Goal: Obtain resource: Download file/media

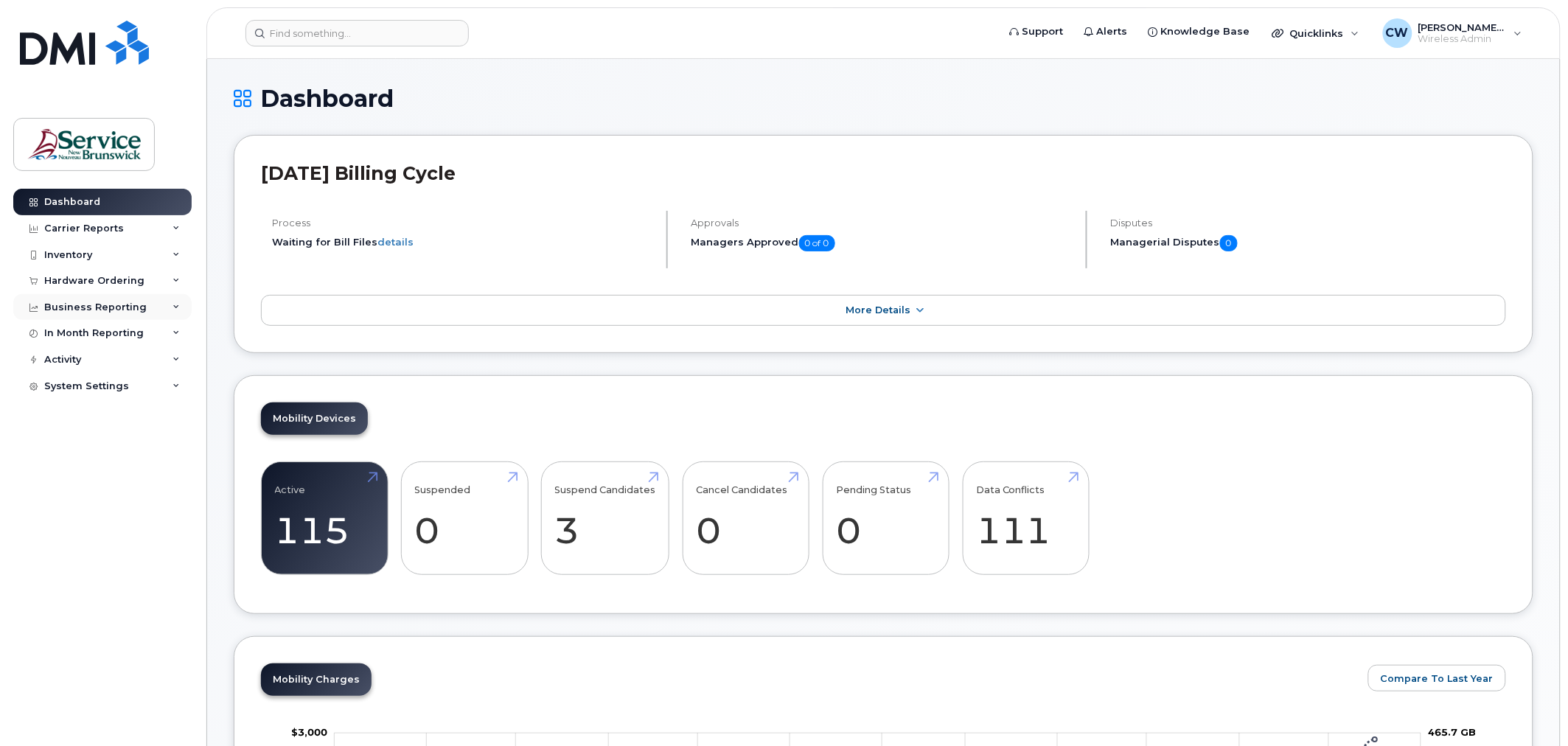
click at [87, 304] on div "Business Reporting" at bounding box center [96, 308] width 103 height 12
click at [75, 225] on div "Carrier Reports" at bounding box center [84, 229] width 80 height 12
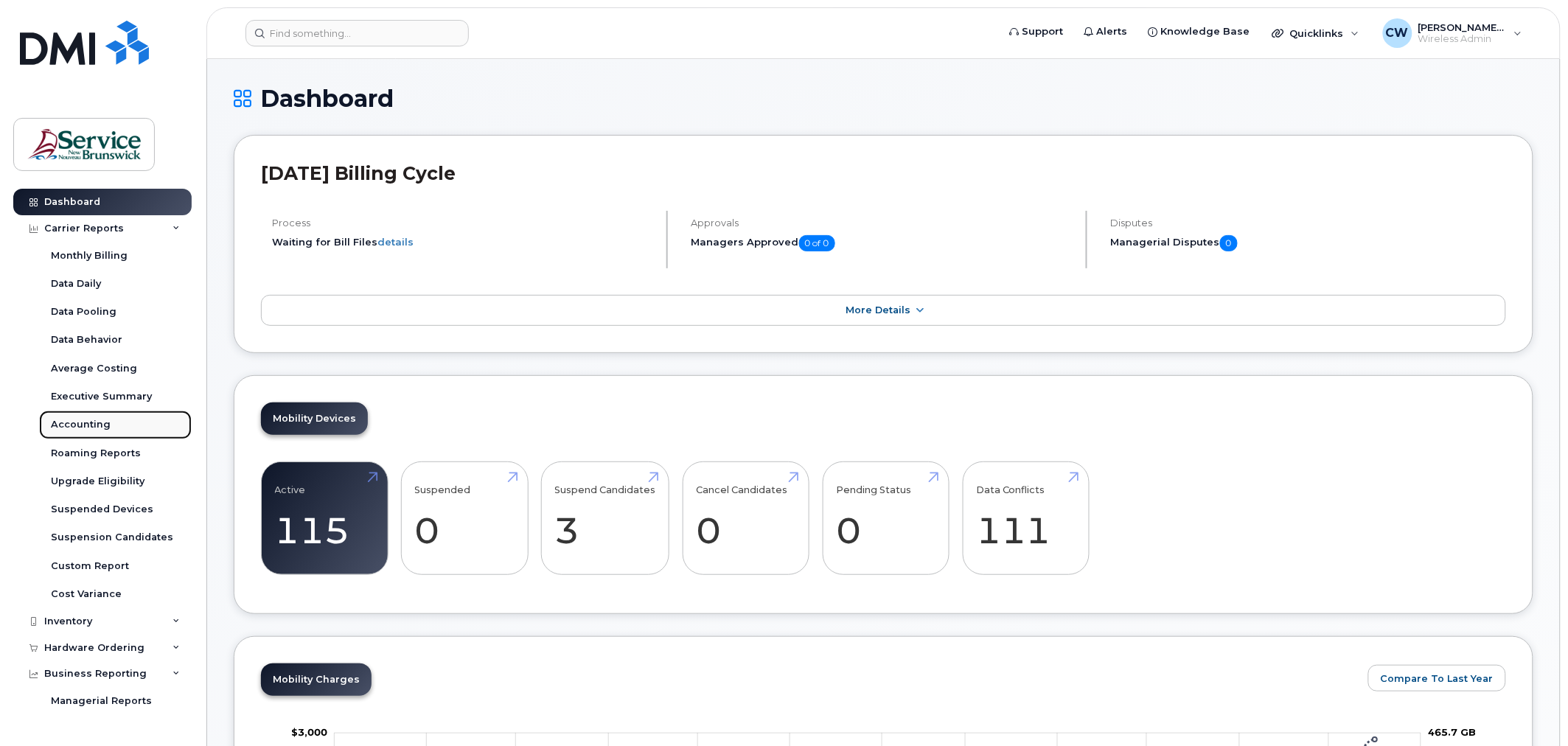
click at [84, 418] on div "Accounting" at bounding box center [80, 425] width 60 height 14
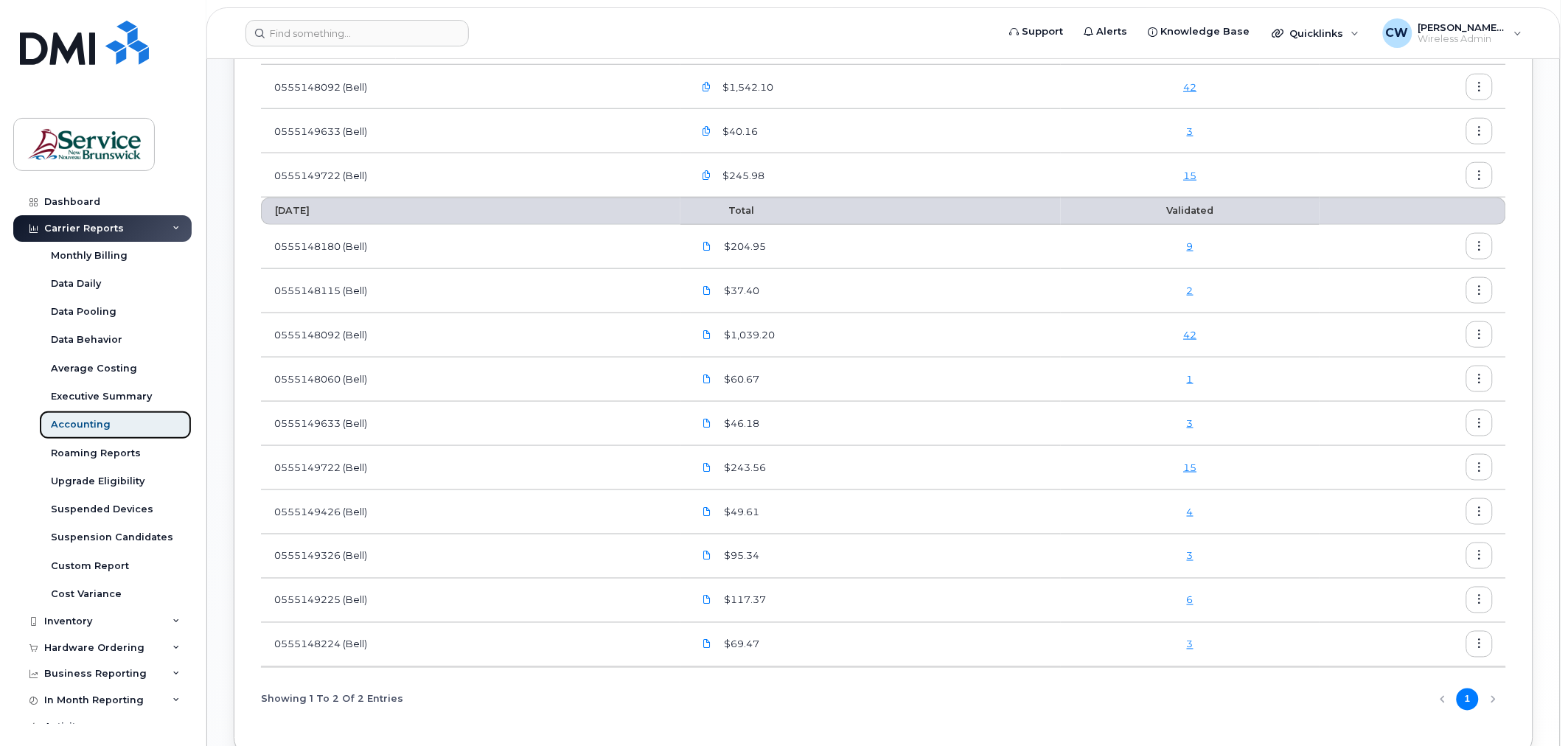
scroll to position [578, 0]
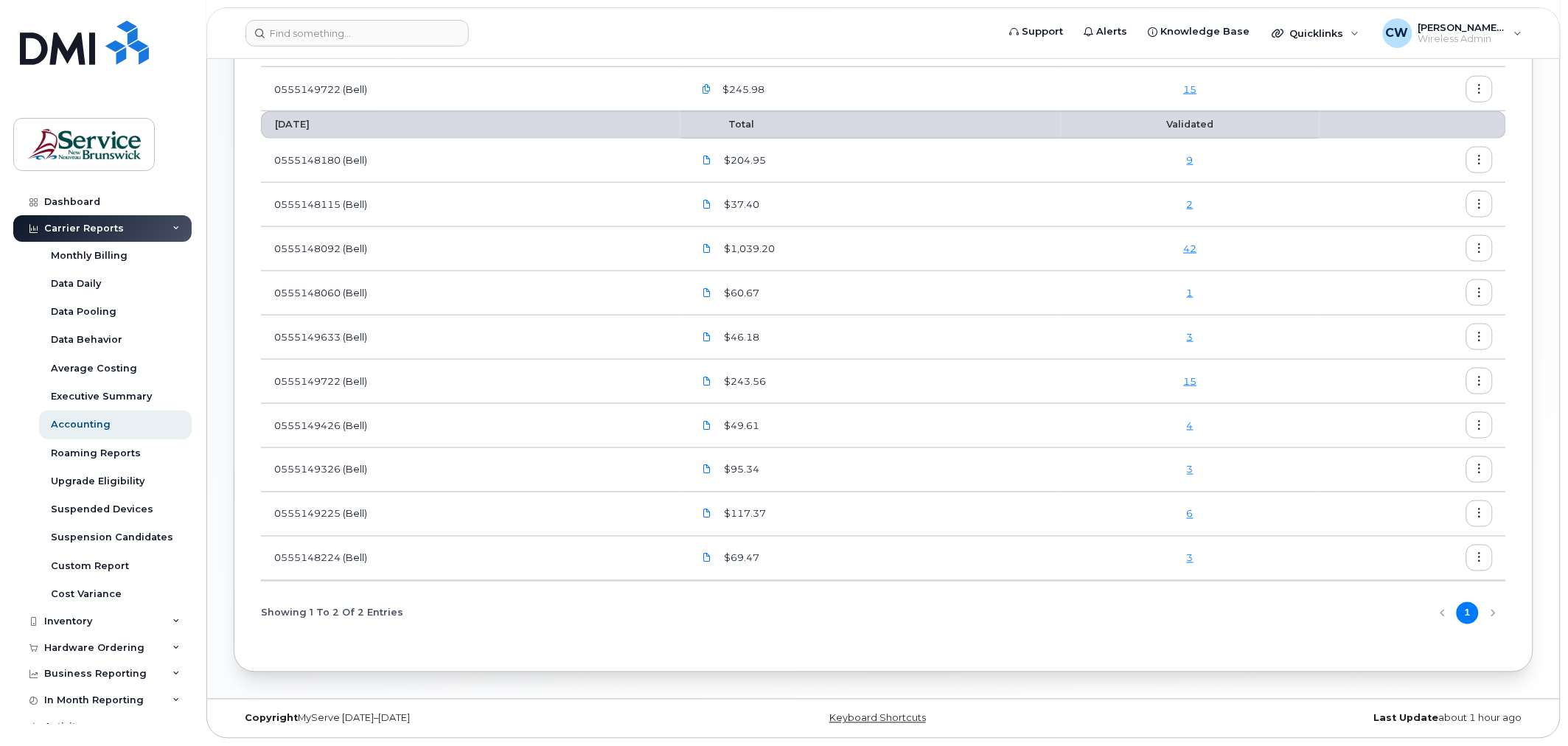
click at [1488, 613] on div "Showing 1 To 2 Of 2 Entries 1" at bounding box center [883, 613] width 1245 height 38
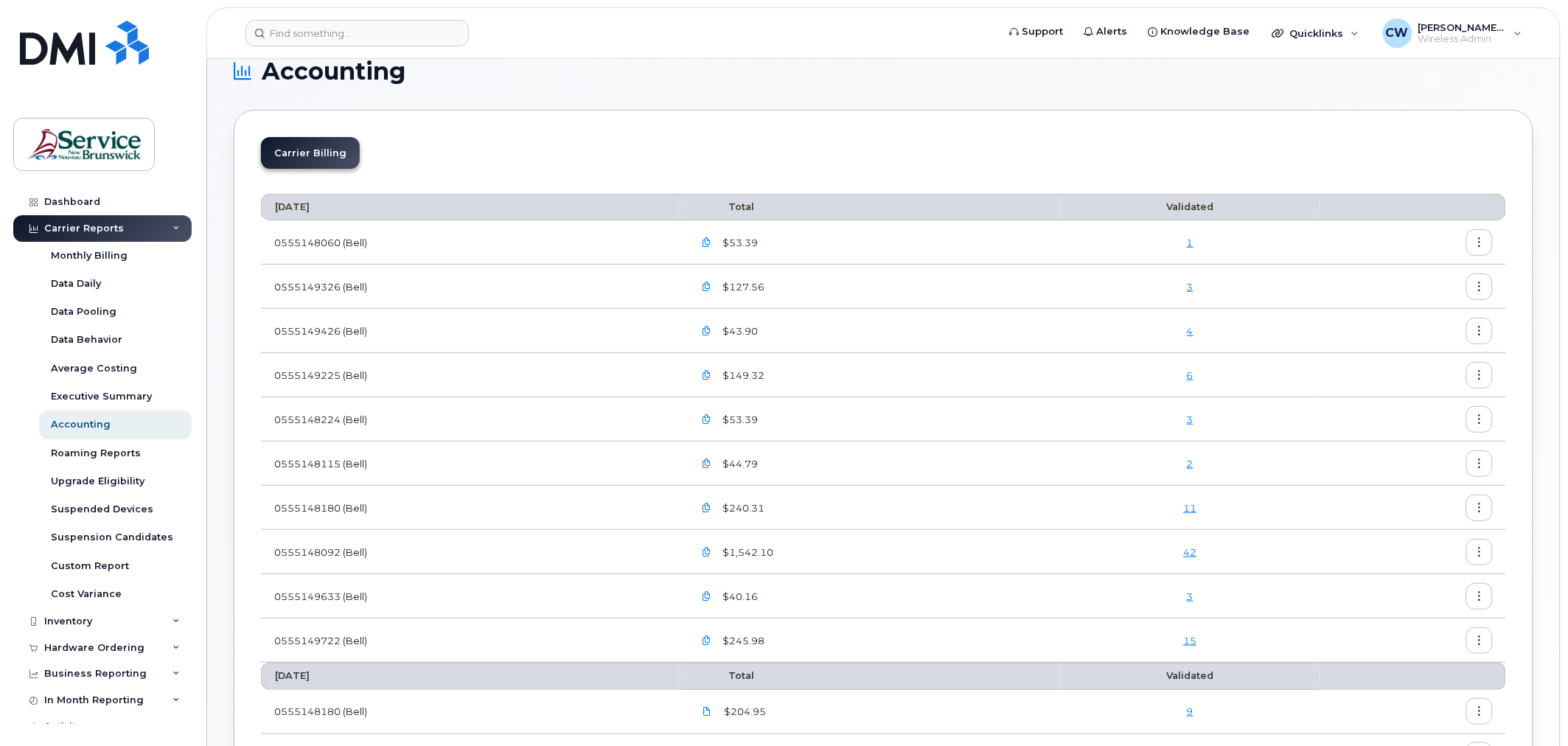
scroll to position [0, 0]
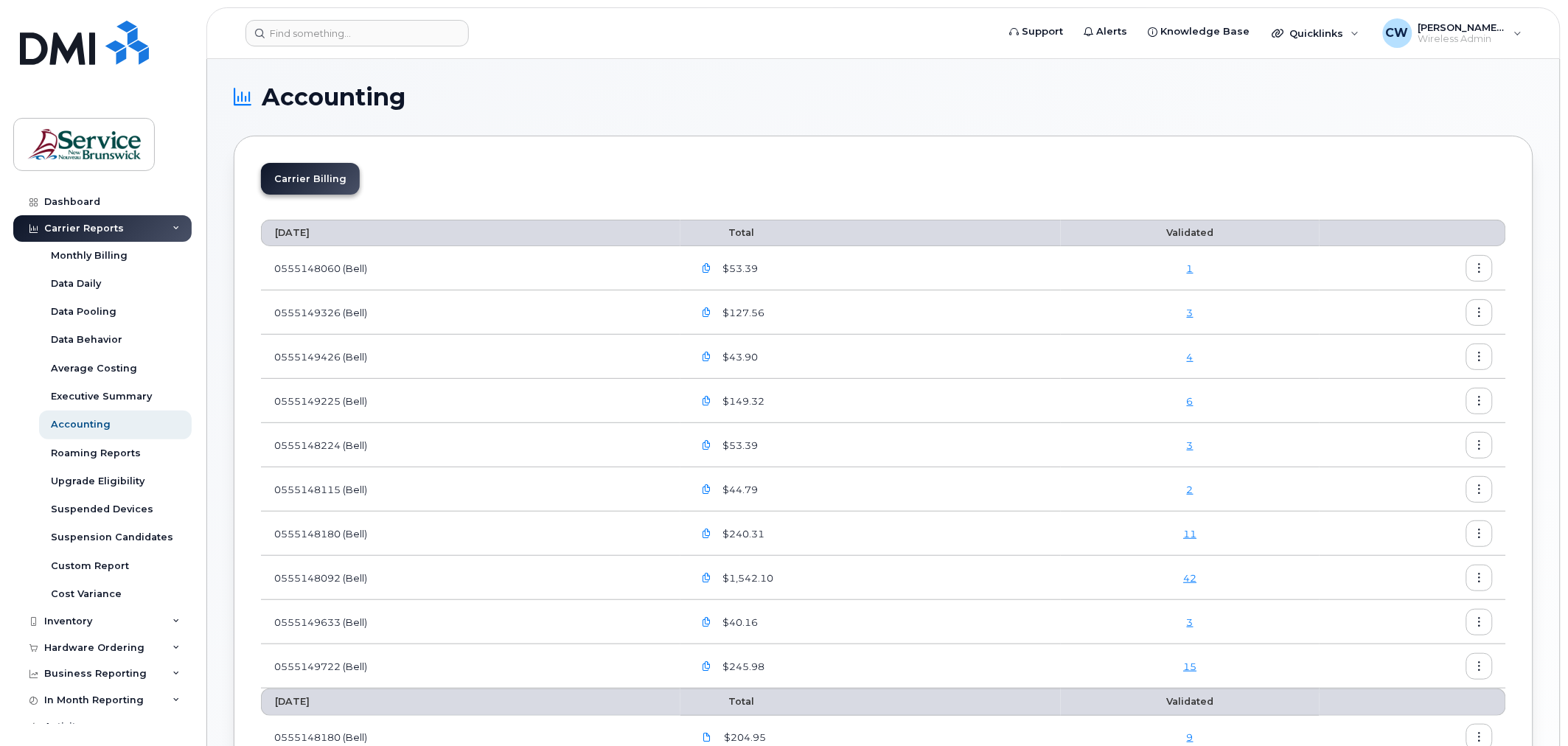
click at [1482, 268] on icon "button" at bounding box center [1480, 269] width 10 height 10
click at [1397, 326] on span "Download" at bounding box center [1413, 329] width 57 height 14
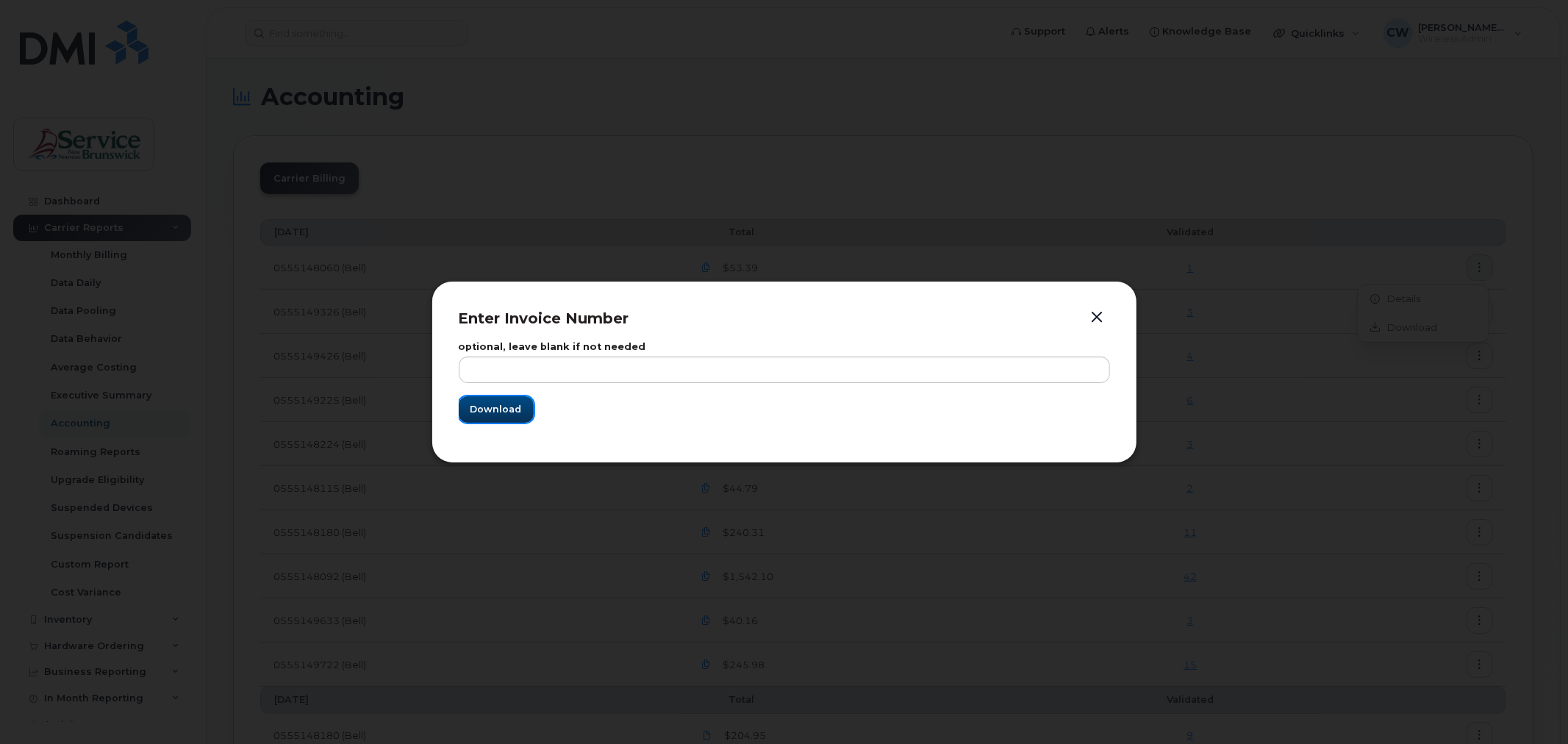
click at [504, 409] on span "Download" at bounding box center [496, 409] width 51 height 14
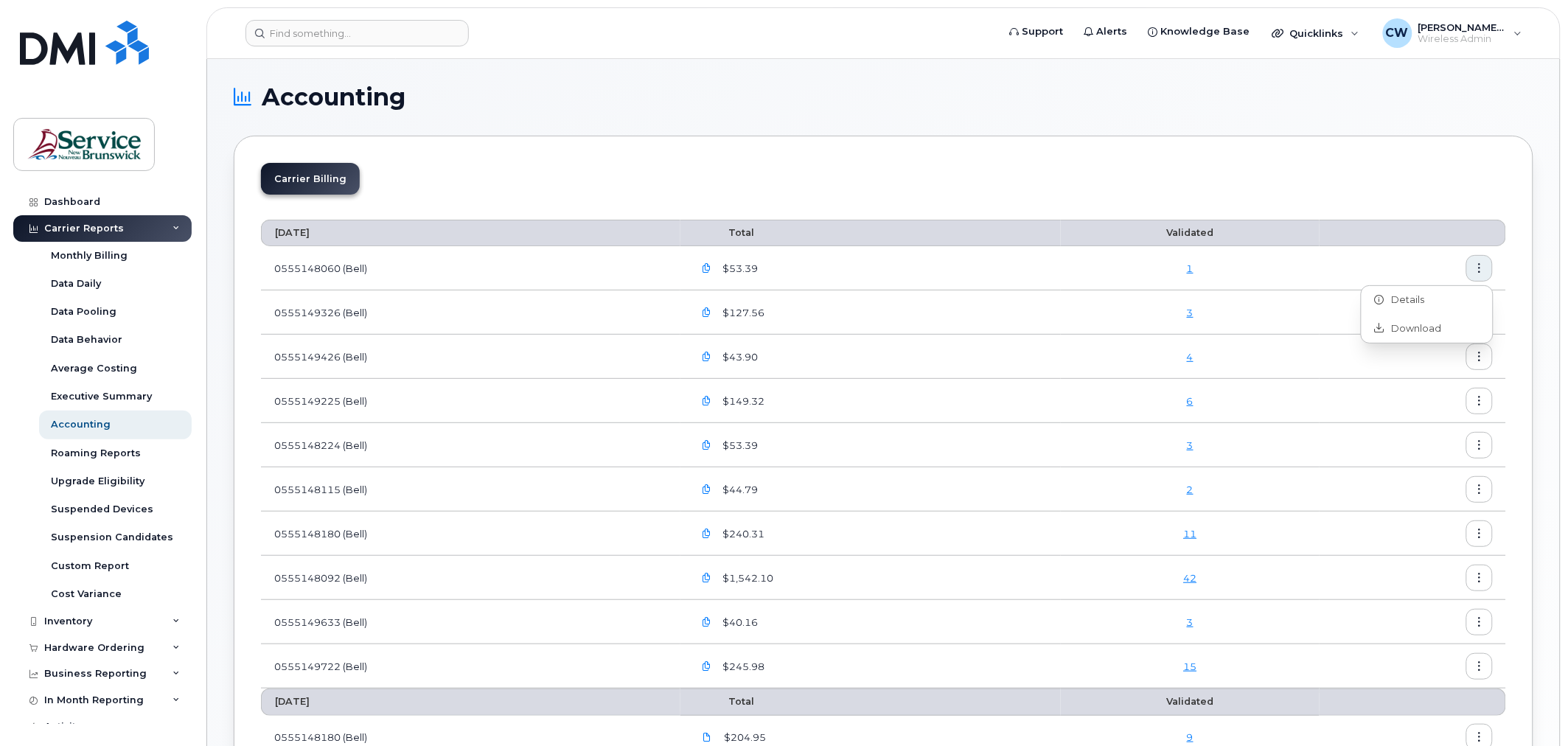
click at [1138, 730] on div "9" at bounding box center [1190, 737] width 232 height 14
click at [1480, 570] on button "button" at bounding box center [1479, 577] width 26 height 26
click at [1402, 639] on span "Download" at bounding box center [1413, 638] width 57 height 14
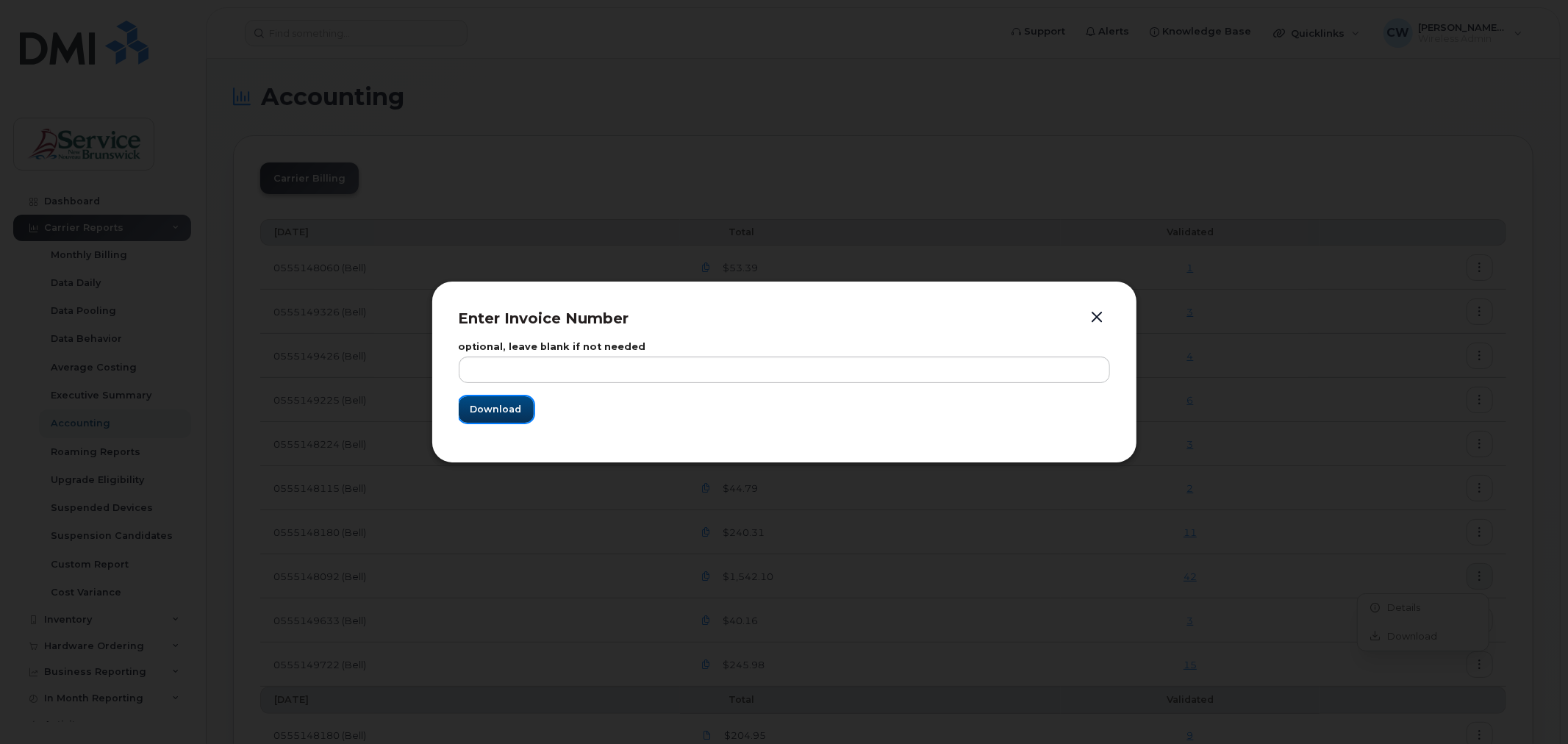
click at [474, 405] on span "Download" at bounding box center [496, 409] width 51 height 14
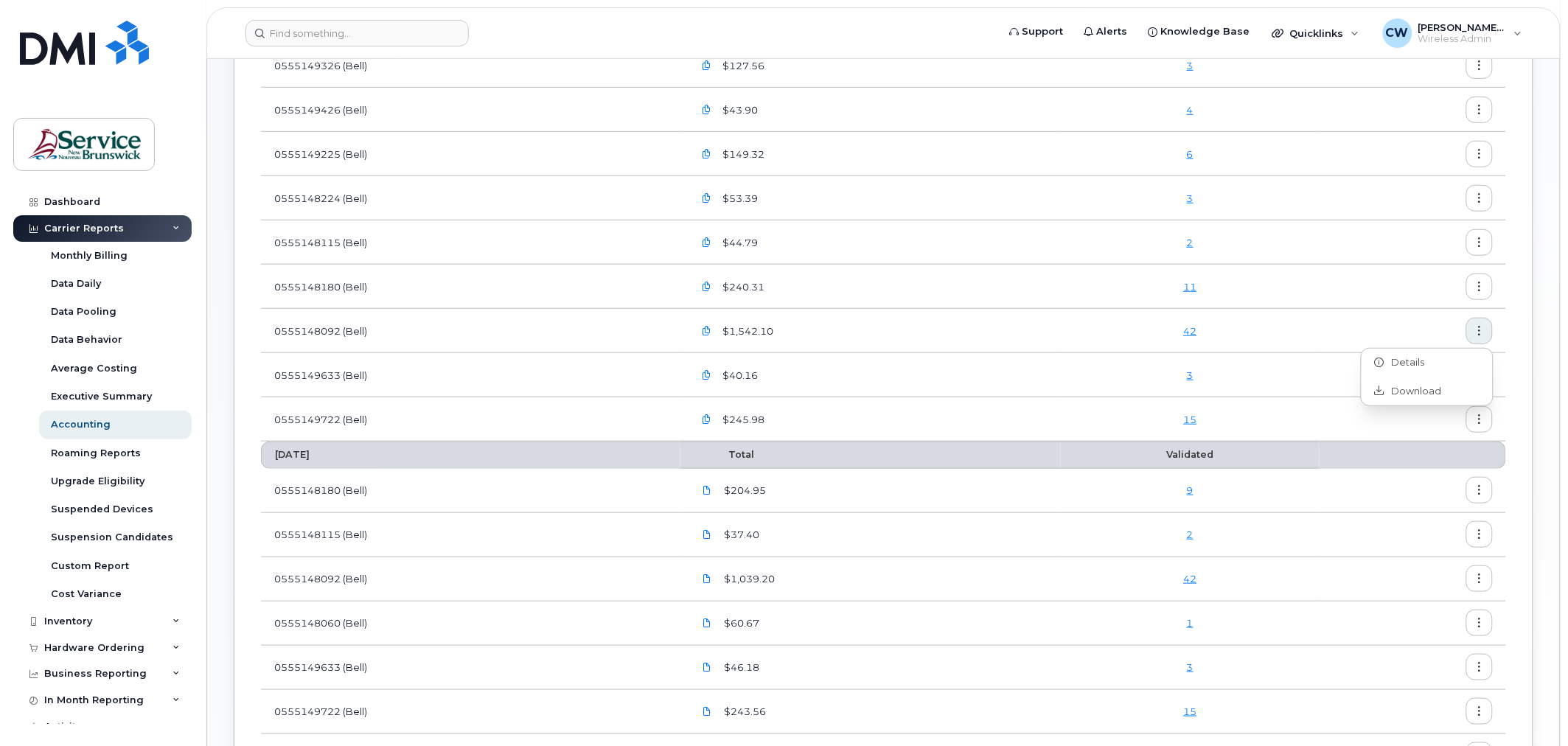
scroll to position [168, 0]
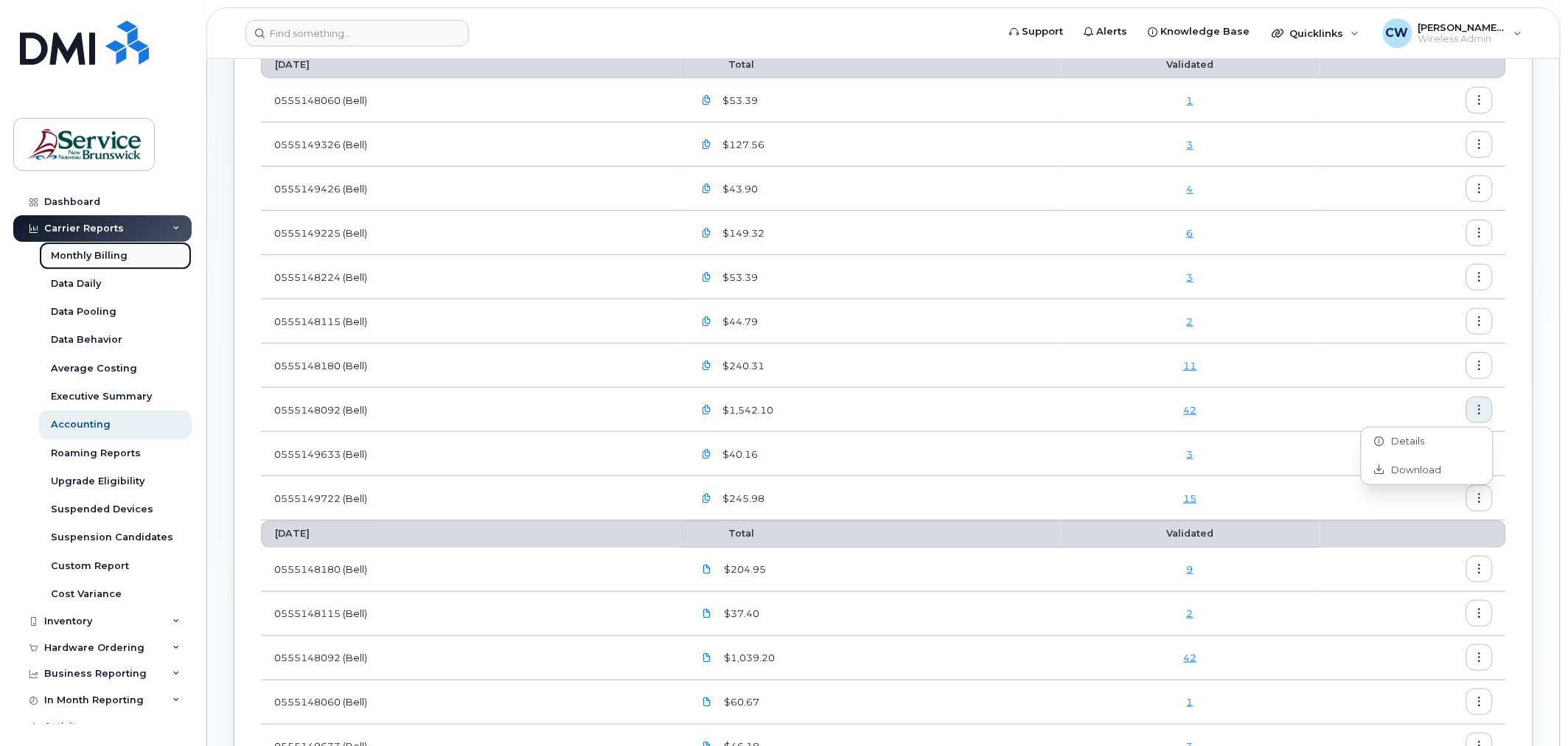
click at [114, 244] on link "Monthly Billing" at bounding box center [114, 255] width 152 height 28
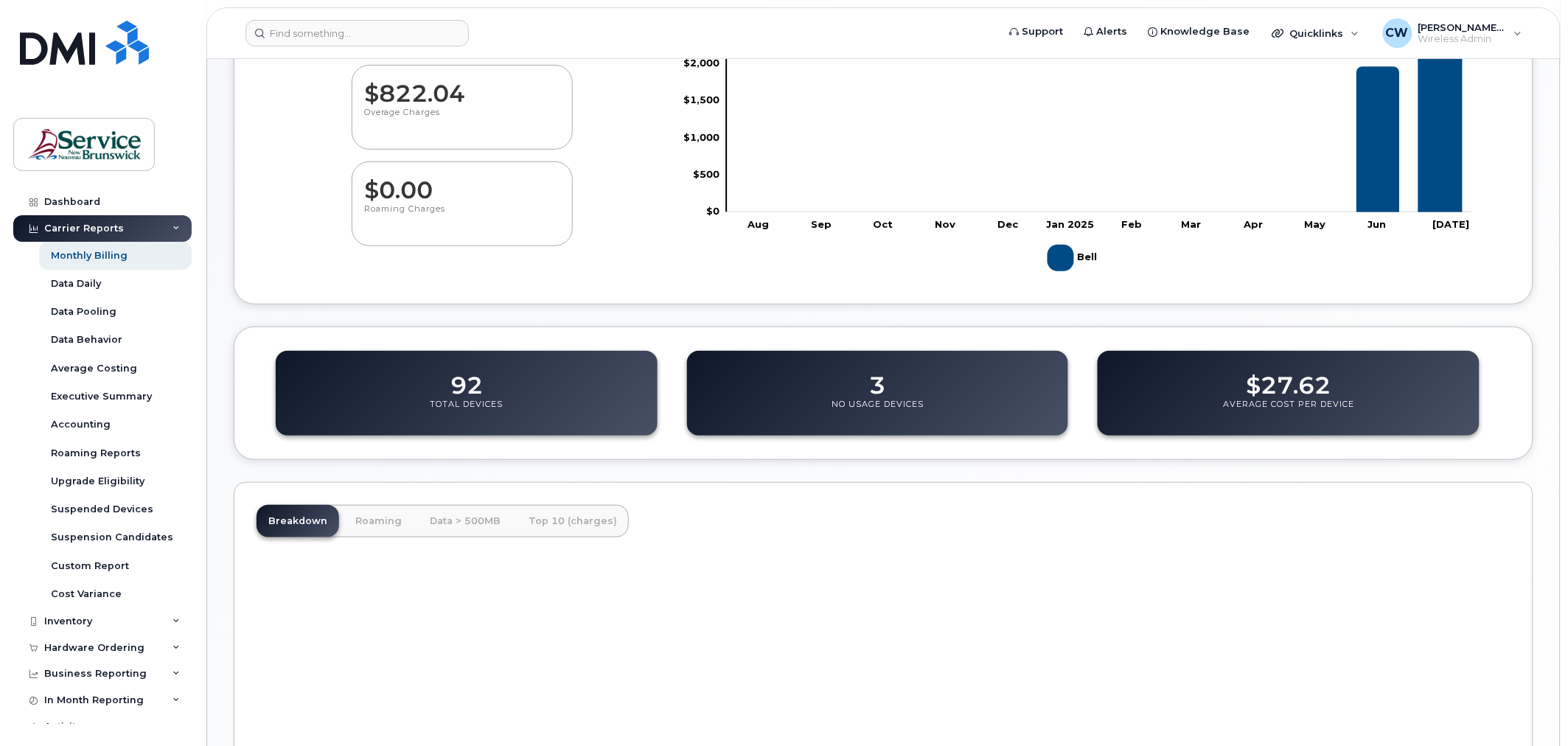
scroll to position [245, 0]
